Goal: Task Accomplishment & Management: Manage account settings

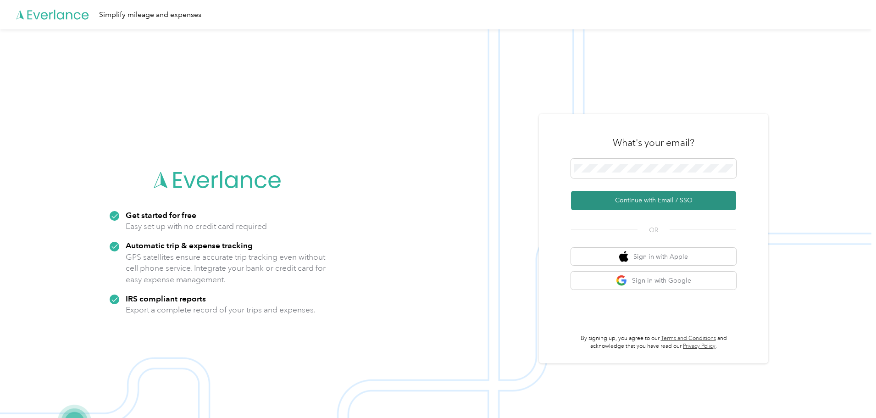
click at [662, 197] on button "Continue with Email / SSO" at bounding box center [653, 200] width 165 height 19
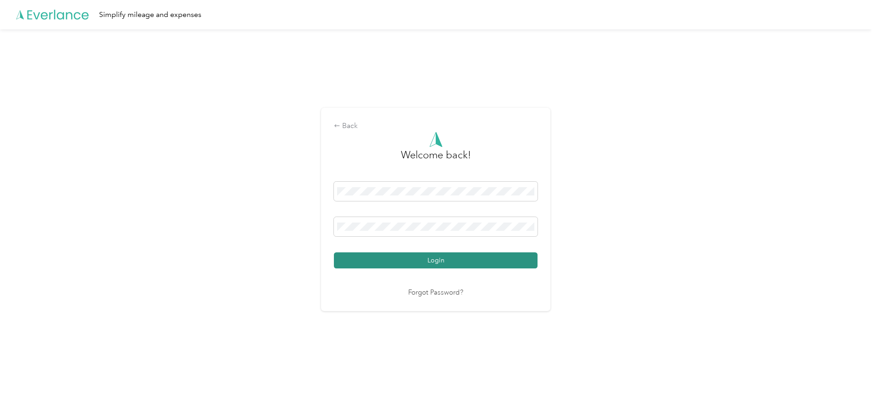
click at [457, 260] on button "Login" at bounding box center [436, 260] width 204 height 16
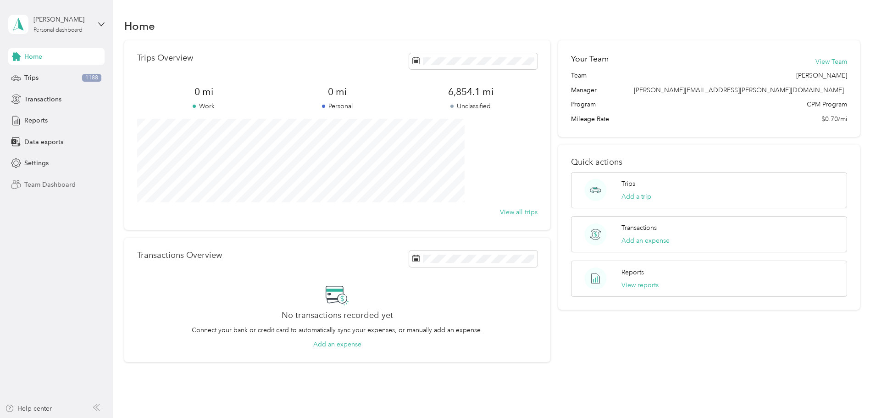
click at [46, 183] on span "Team Dashboard" at bounding box center [49, 185] width 51 height 10
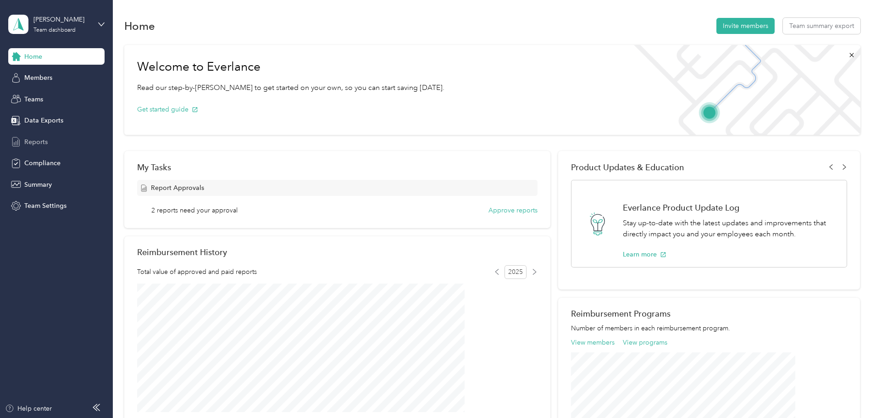
click at [30, 140] on span "Reports" at bounding box center [35, 142] width 23 height 10
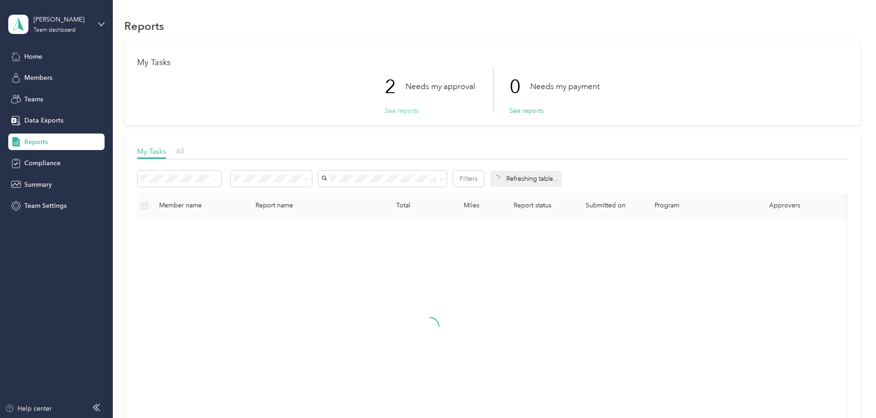
click at [398, 110] on button "See reports" at bounding box center [402, 111] width 34 height 10
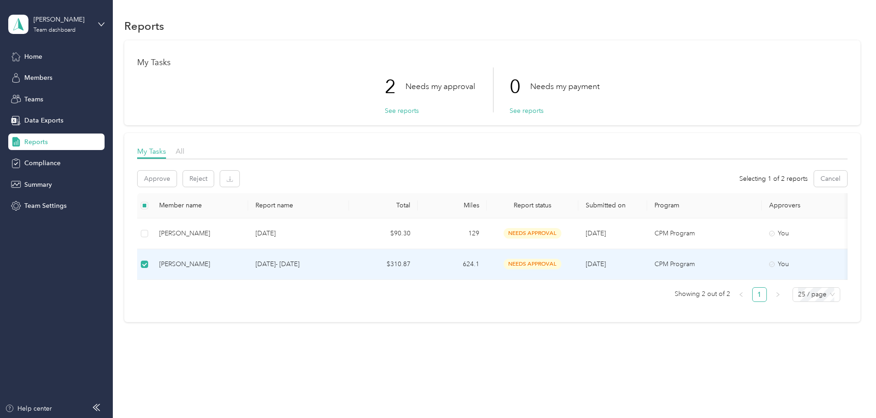
click at [561, 261] on span "needs approval" at bounding box center [532, 264] width 58 height 11
click at [561, 262] on span "needs approval" at bounding box center [532, 264] width 58 height 11
click at [241, 263] on div "[PERSON_NAME]" at bounding box center [200, 264] width 82 height 10
click at [561, 262] on span "needs approval" at bounding box center [532, 264] width 58 height 11
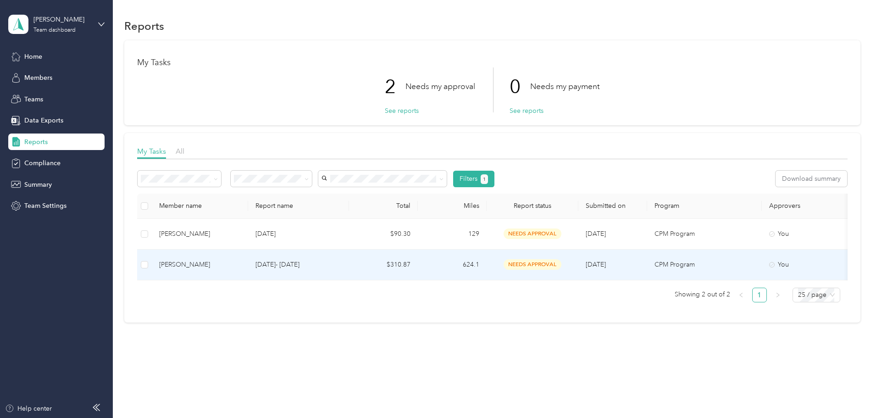
click at [561, 262] on span "needs approval" at bounding box center [532, 264] width 58 height 11
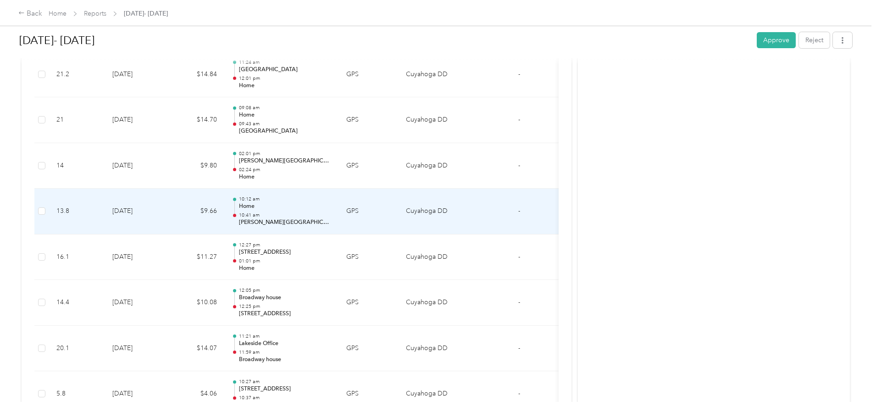
scroll to position [825, 0]
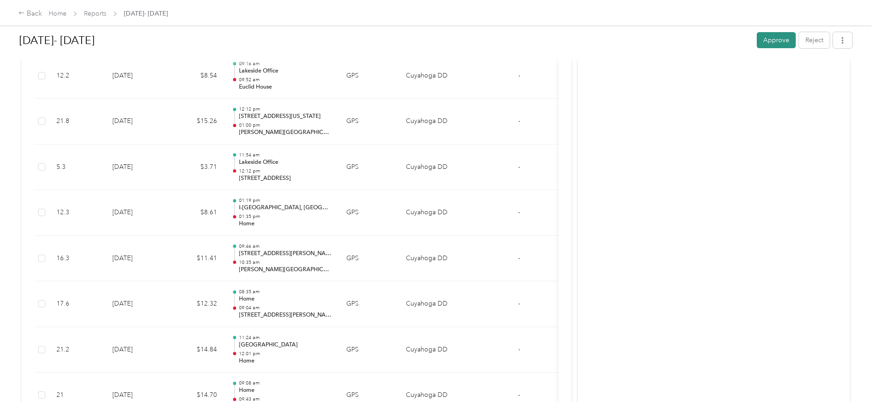
click at [757, 39] on button "Approve" at bounding box center [776, 40] width 39 height 16
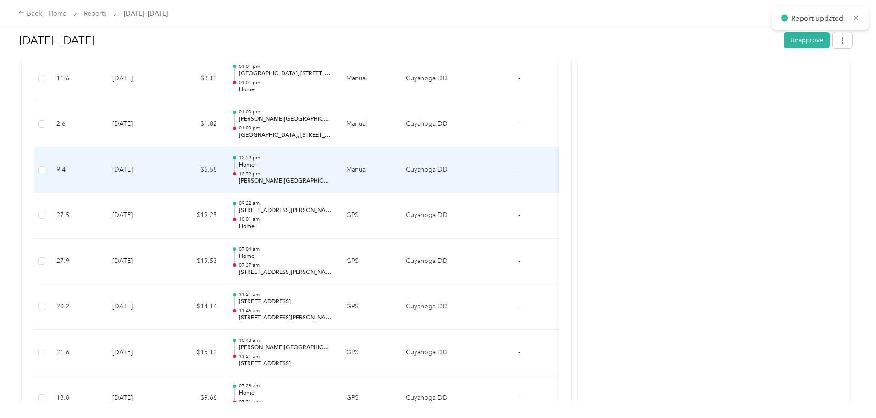
scroll to position [0, 0]
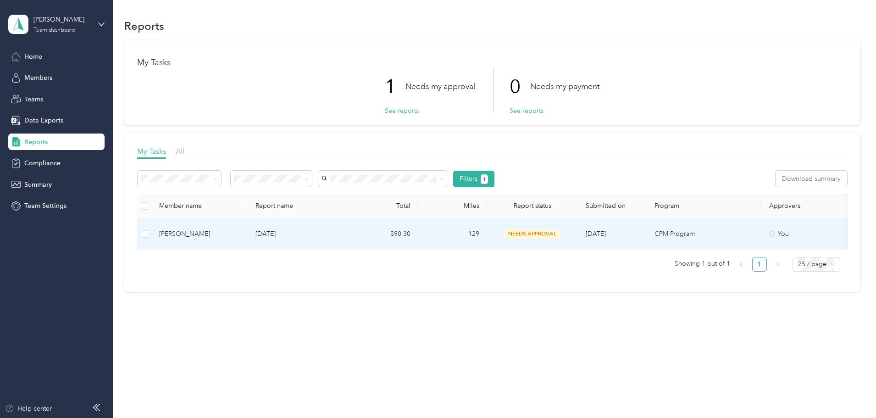
click at [561, 231] on span "needs approval" at bounding box center [532, 233] width 58 height 11
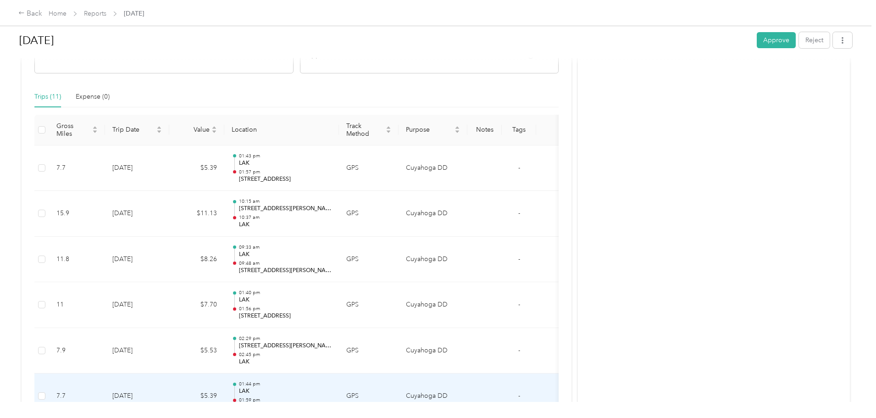
scroll to position [185, 0]
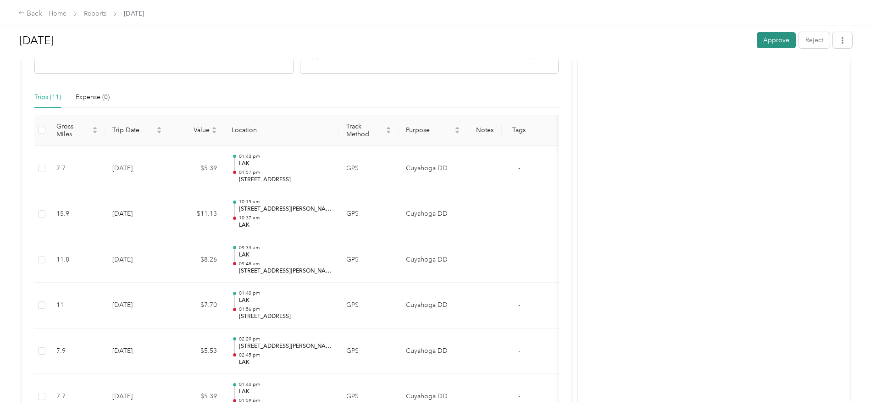
click at [757, 39] on button "Approve" at bounding box center [776, 40] width 39 height 16
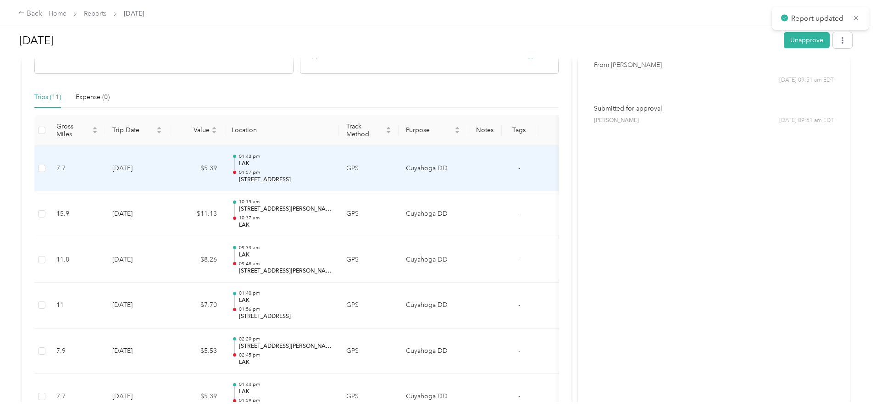
scroll to position [0, 0]
